Goal: Information Seeking & Learning: Find specific fact

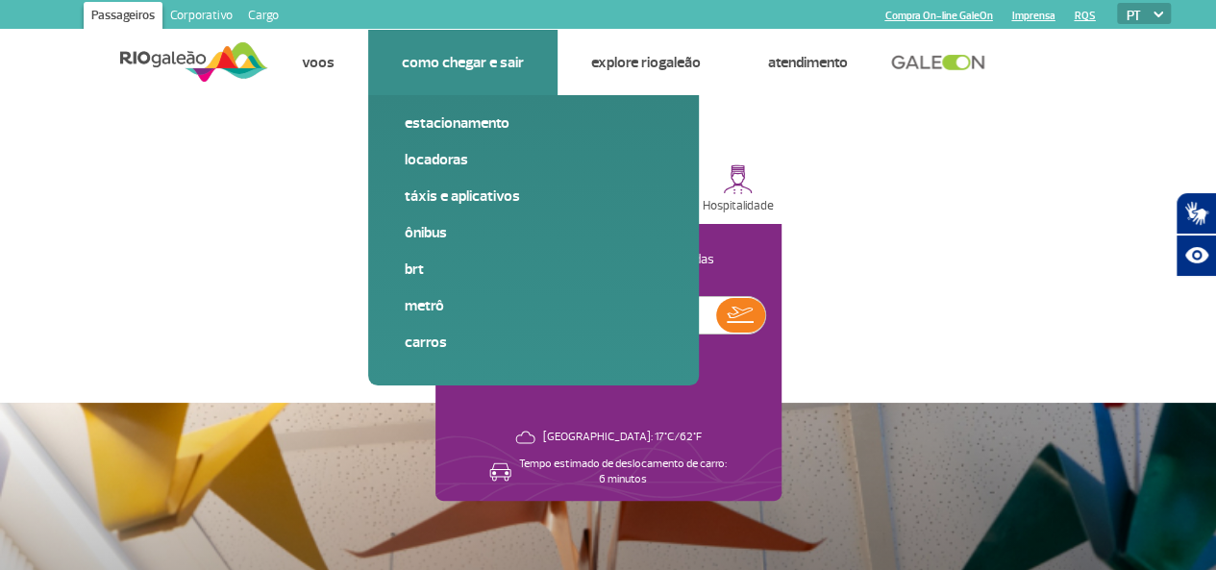
click at [493, 60] on link "Como chegar e sair" at bounding box center [463, 62] width 122 height 19
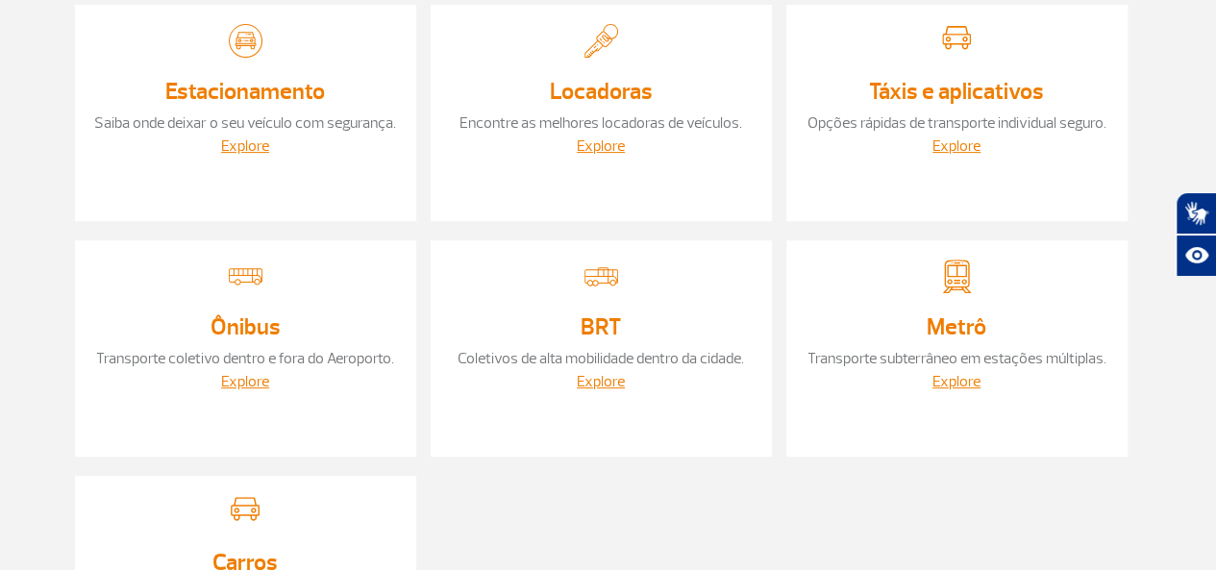
scroll to position [288, 0]
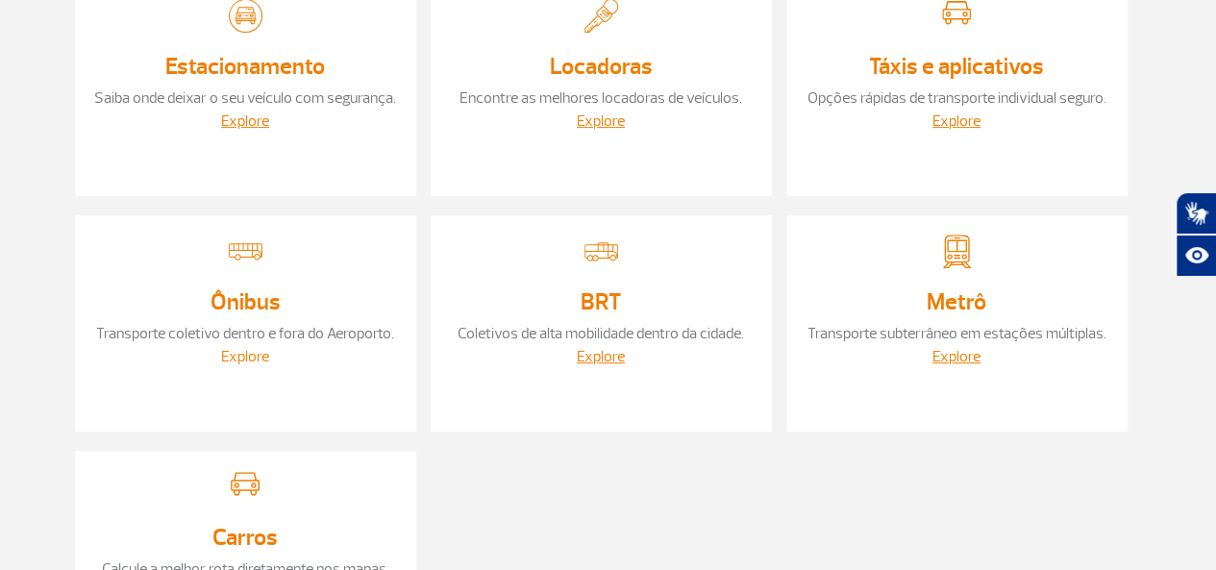
click at [250, 361] on link "Explore" at bounding box center [245, 356] width 48 height 19
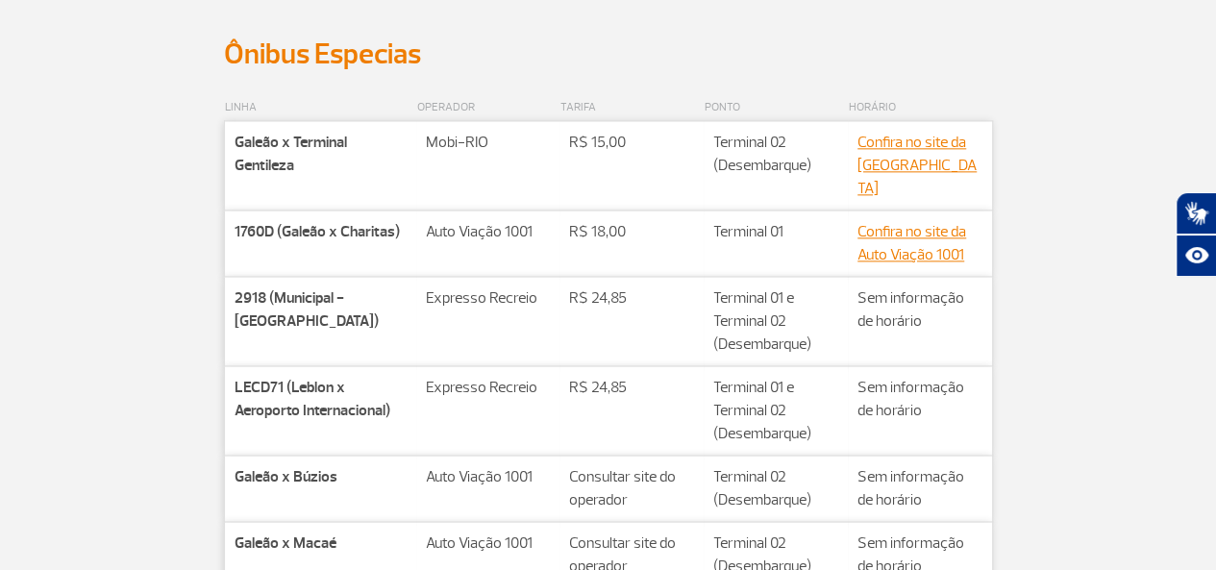
scroll to position [1250, 0]
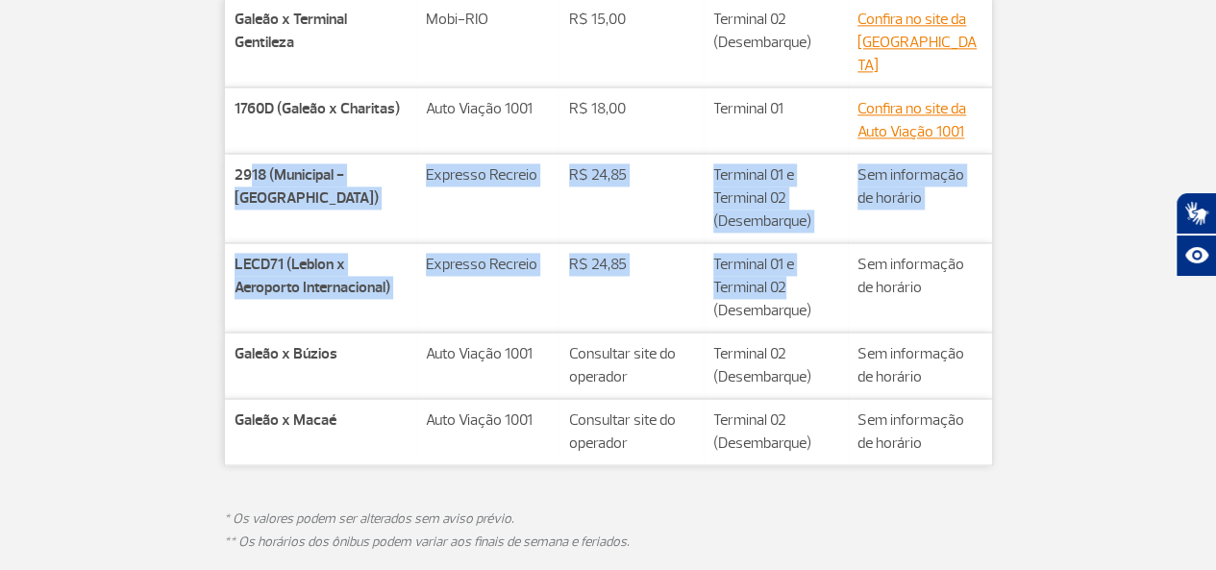
drag, startPoint x: 292, startPoint y: 150, endPoint x: 889, endPoint y: 261, distance: 607.2
click at [865, 259] on tbody "Companhia Galeão x Terminal Gentileza Rota Mobi-[GEOGRAPHIC_DATA] Valor** R$ 15…" at bounding box center [608, 231] width 768 height 467
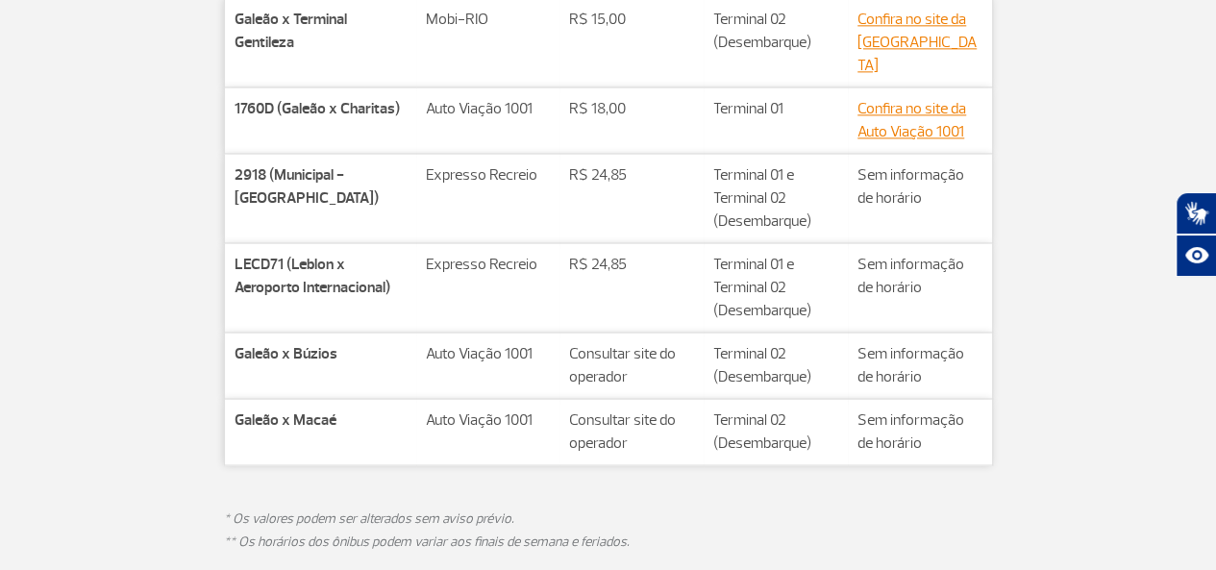
click at [984, 262] on td "Valor** Sem informação de horário" at bounding box center [920, 287] width 144 height 89
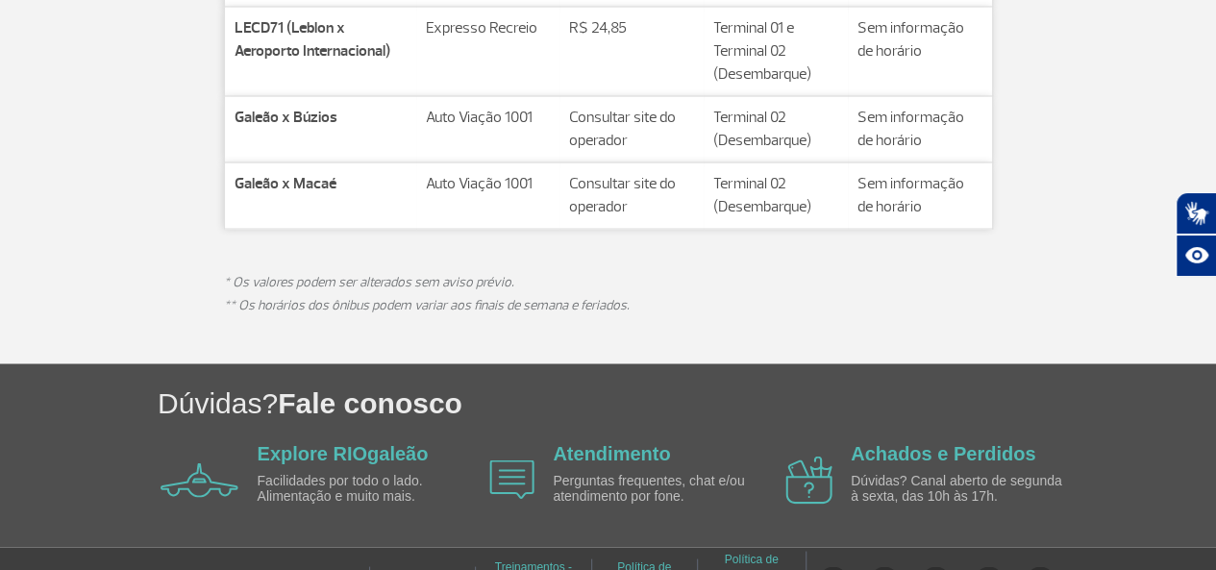
scroll to position [1506, 0]
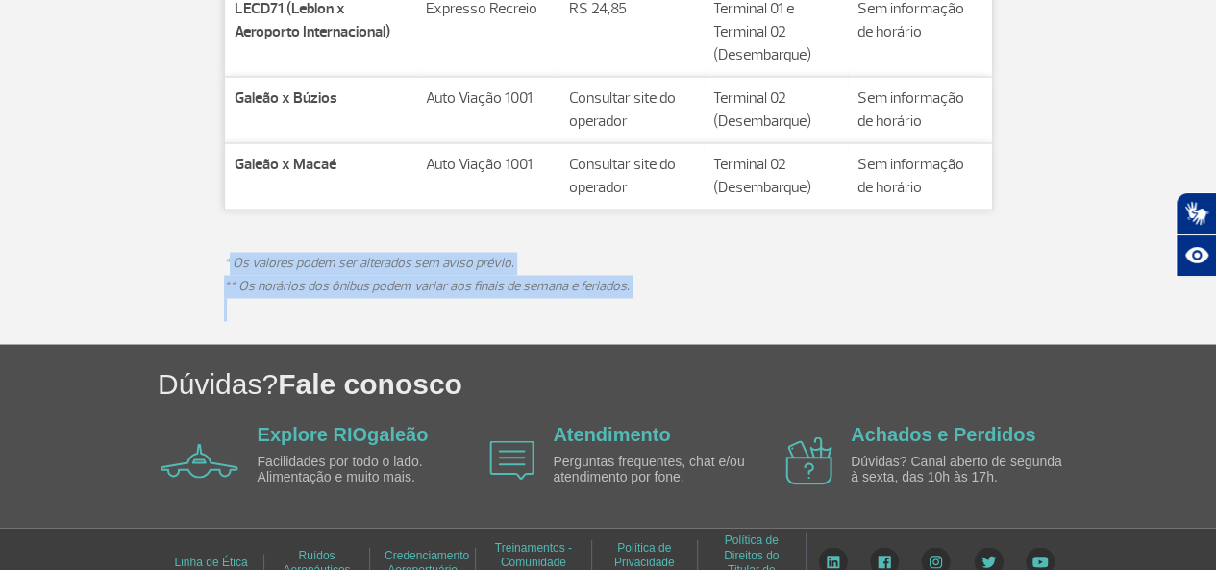
drag, startPoint x: 228, startPoint y: 228, endPoint x: 683, endPoint y: 269, distance: 456.6
click at [685, 269] on div "LINHA OPERADOR TARIFA PONTO HORÁRIO Companhia Galeão x Terminal Gentileza Rota …" at bounding box center [608, 18] width 769 height 651
click at [683, 298] on p at bounding box center [608, 309] width 769 height 23
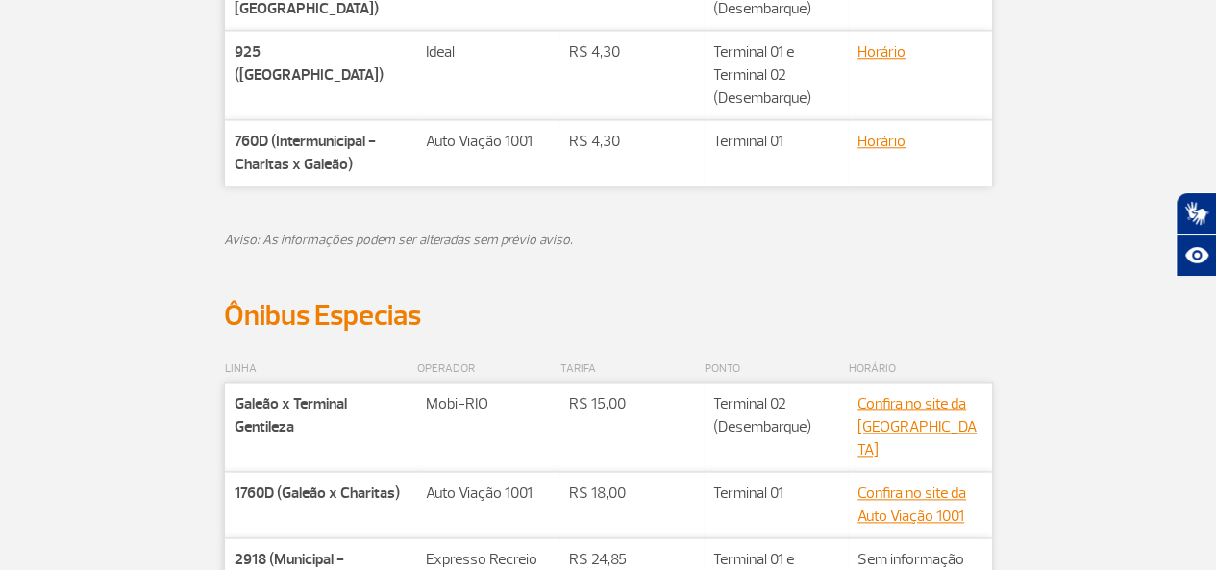
scroll to position [1346, 0]
